Goal: Information Seeking & Learning: Learn about a topic

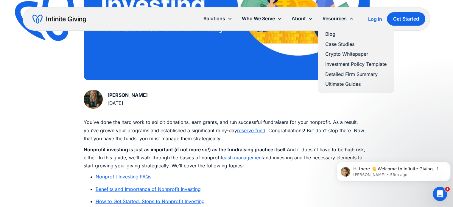
click at [334, 37] on link "Blog" at bounding box center [355, 34] width 61 height 8
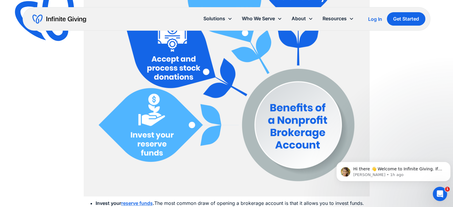
scroll to position [864, 0]
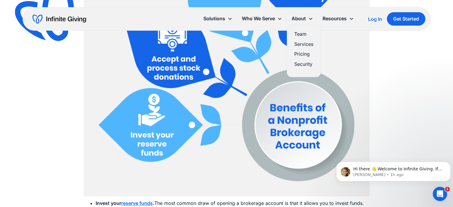
click at [304, 36] on link "Team" at bounding box center [303, 34] width 19 height 8
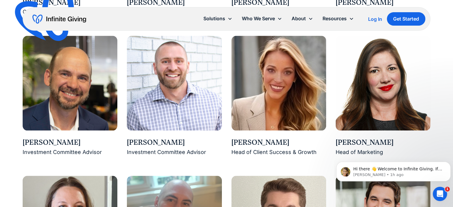
scroll to position [685, 0]
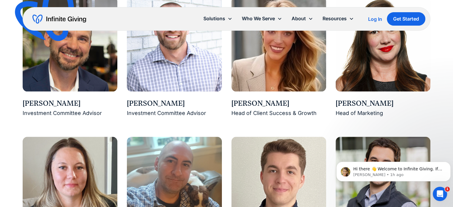
click at [271, 103] on div "Kasey Hardin" at bounding box center [278, 104] width 95 height 10
click at [275, 78] on img at bounding box center [278, 44] width 95 height 95
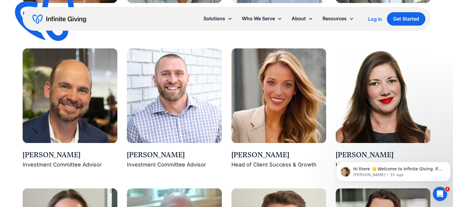
scroll to position [566, 0]
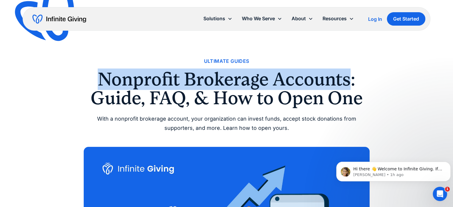
drag, startPoint x: 350, startPoint y: 82, endPoint x: 100, endPoint y: 85, distance: 249.6
click at [100, 85] on h1 "Nonprofit Brokerage Accounts: Guide, FAQ, & How to Open One" at bounding box center [227, 88] width 286 height 37
copy h1 "Nonprofit Brokerage Accounts"
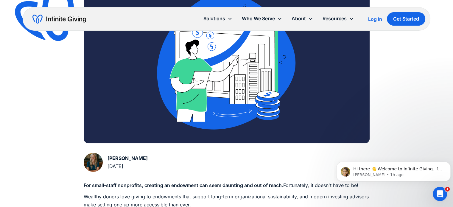
scroll to position [268, 0]
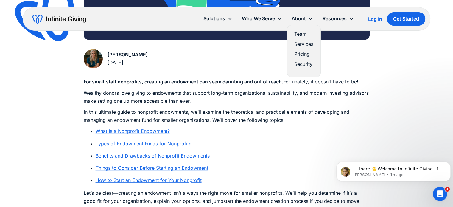
click at [303, 37] on link "Team" at bounding box center [303, 34] width 19 height 8
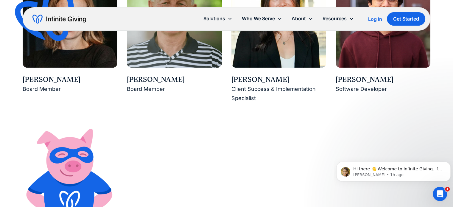
scroll to position [928, 0]
